Goal: Task Accomplishment & Management: Manage account settings

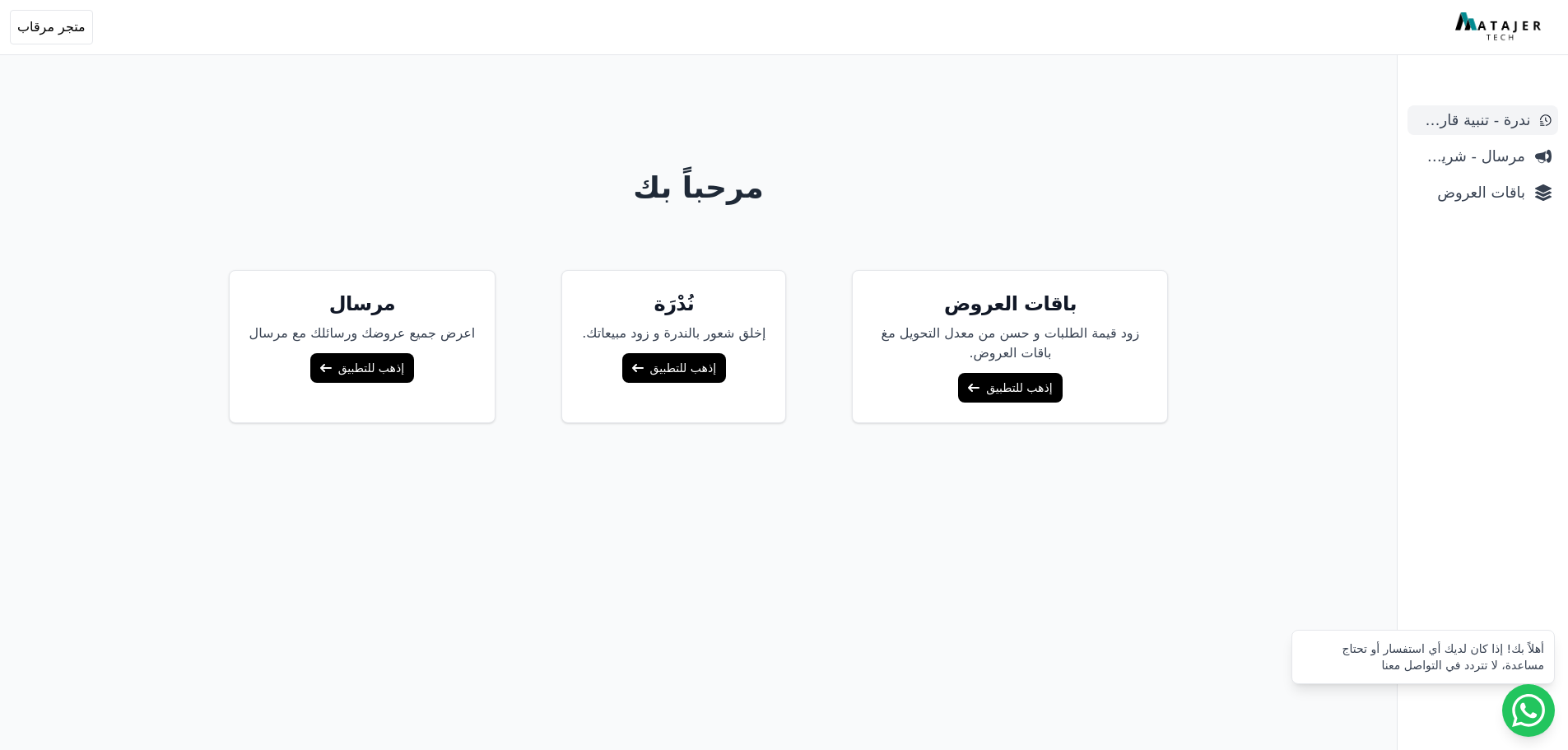
click at [1481, 132] on link "ندرة - تنبية قارب علي النفاذ" at bounding box center [1483, 120] width 151 height 30
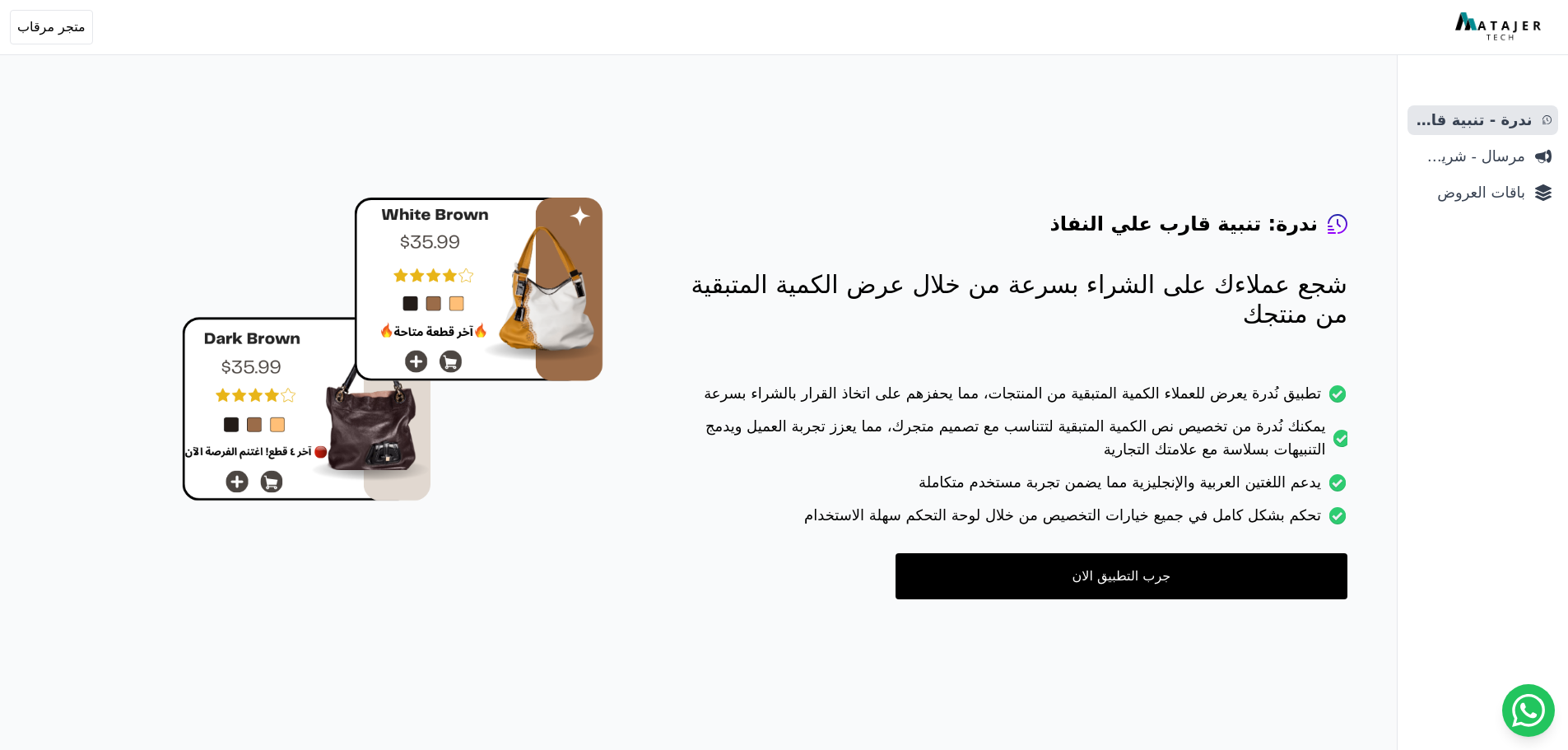
click at [1475, 136] on ul "ندرة - تنبية قارب علي النفاذ مرسال - شريط دعاية باقات العروض" at bounding box center [1483, 157] width 151 height 102
click at [1485, 166] on span "مرسال - شريط دعاية" at bounding box center [1469, 156] width 112 height 23
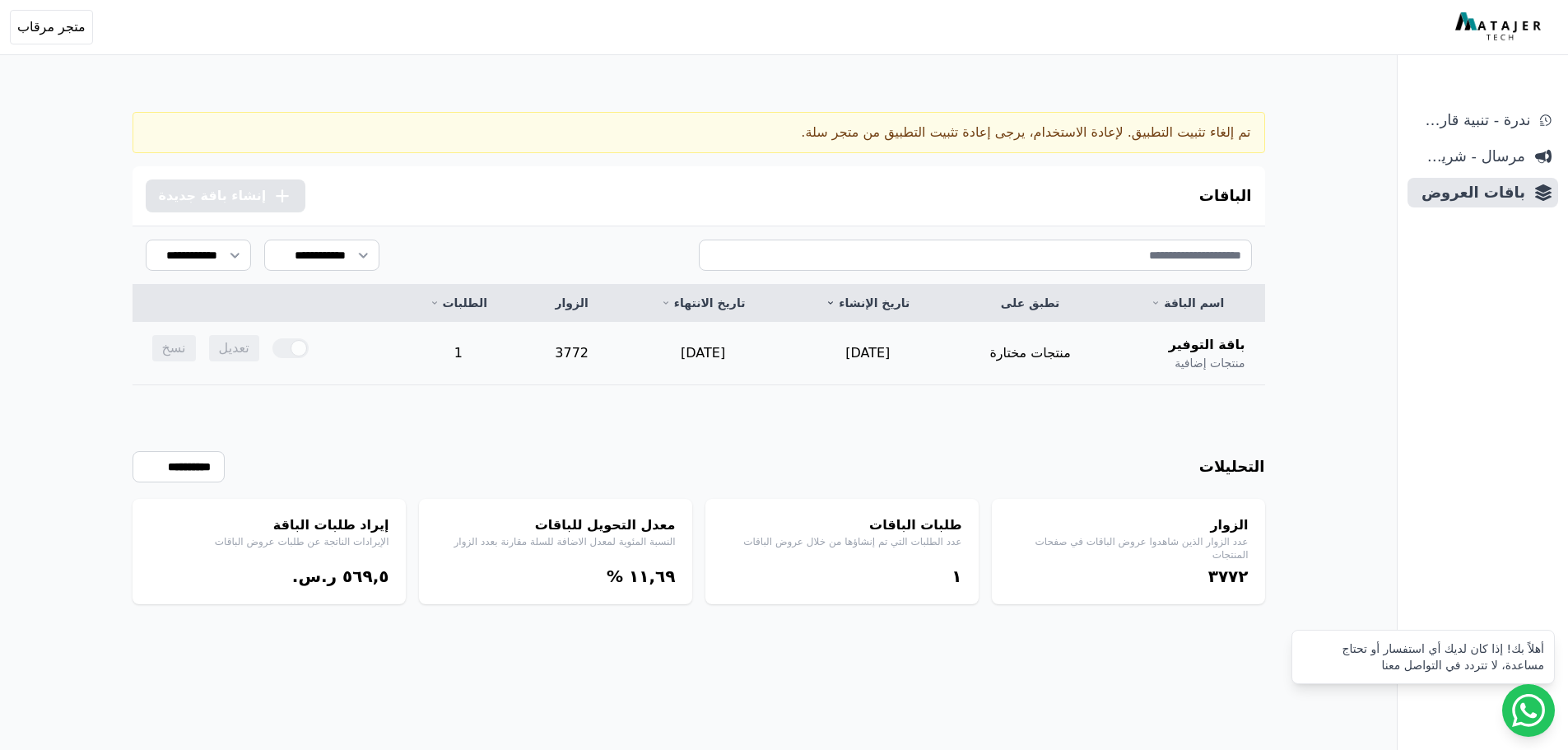
click at [248, 344] on span "تعديل" at bounding box center [234, 348] width 50 height 26
click at [472, 335] on td "1" at bounding box center [458, 353] width 130 height 63
click at [464, 299] on link "الطلبات" at bounding box center [458, 302] width 90 height 16
click at [1186, 310] on link "اسم الباقة" at bounding box center [1187, 302] width 115 height 16
click at [292, 354] on div at bounding box center [290, 347] width 37 height 20
